Goal: Task Accomplishment & Management: Manage account settings

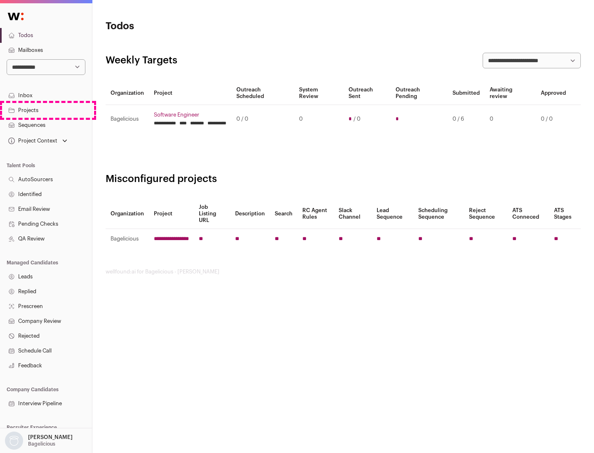
click at [46, 110] on link "Projects" at bounding box center [46, 110] width 92 height 15
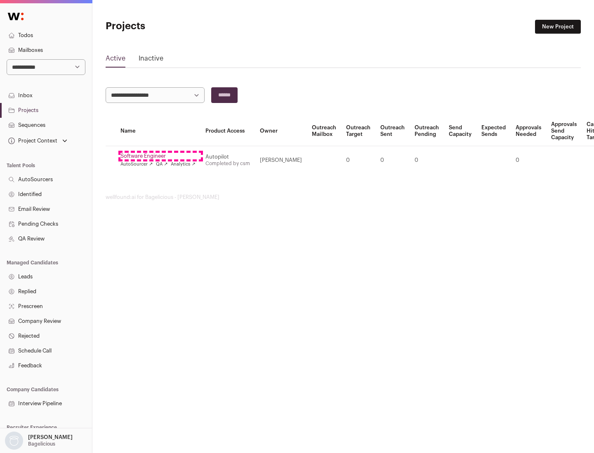
click at [160, 156] on link "Software Engineer" at bounding box center [157, 156] width 75 height 7
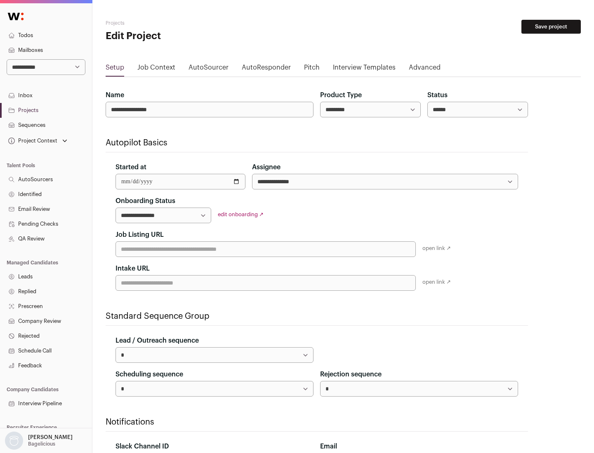
click at [551, 27] on button "Save project" at bounding box center [550, 27] width 59 height 14
